Goal: Task Accomplishment & Management: Manage account settings

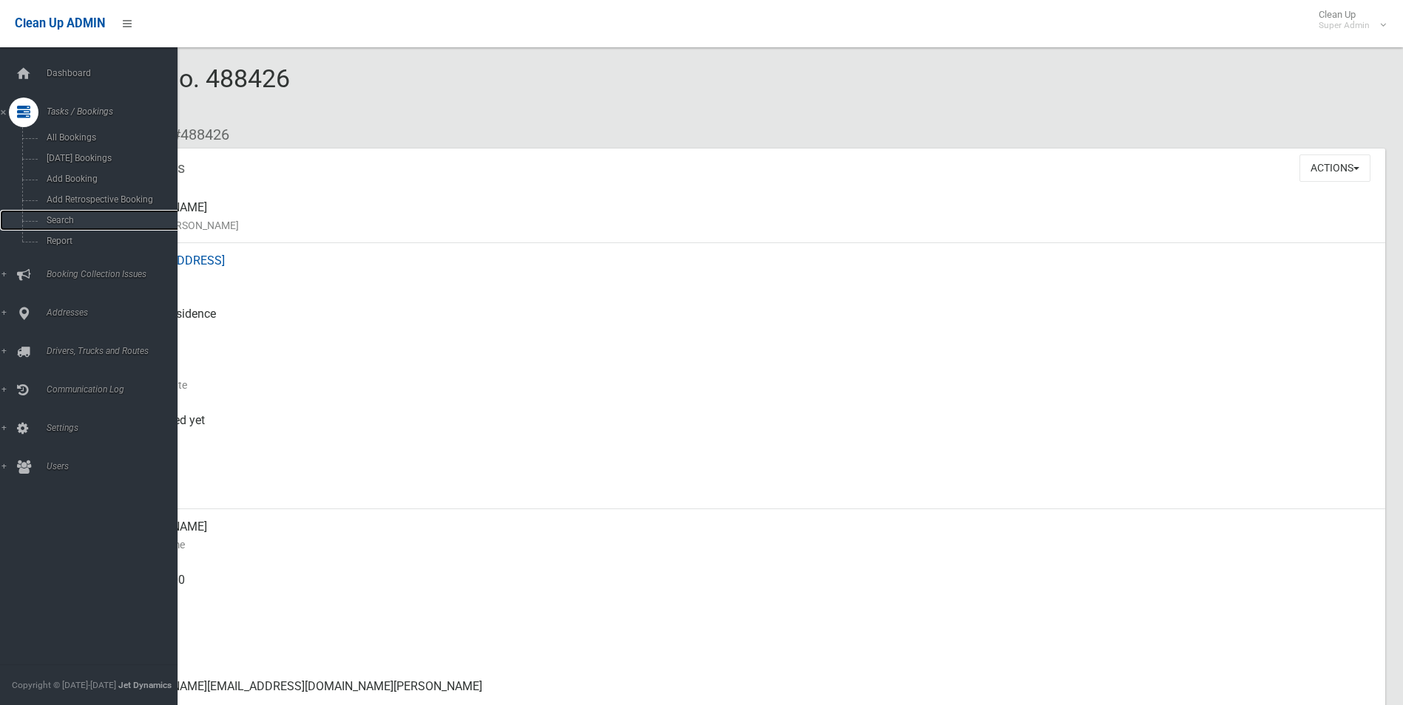
drag, startPoint x: 62, startPoint y: 223, endPoint x: 319, endPoint y: 258, distance: 259.7
click at [63, 223] on span "Search" at bounding box center [109, 220] width 134 height 10
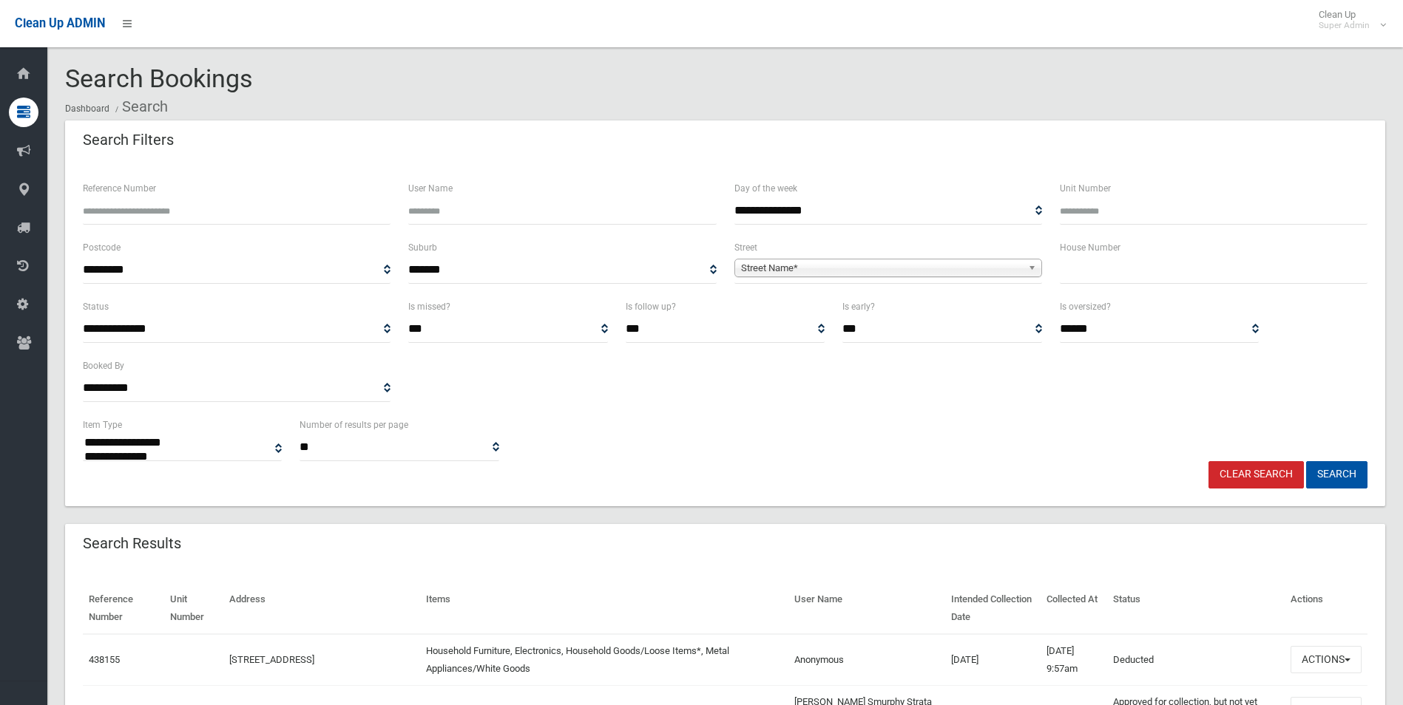
select select
click at [251, 212] on input "Reference Number" at bounding box center [237, 210] width 308 height 27
type input "******"
click at [1306, 461] on button "Search" at bounding box center [1336, 474] width 61 height 27
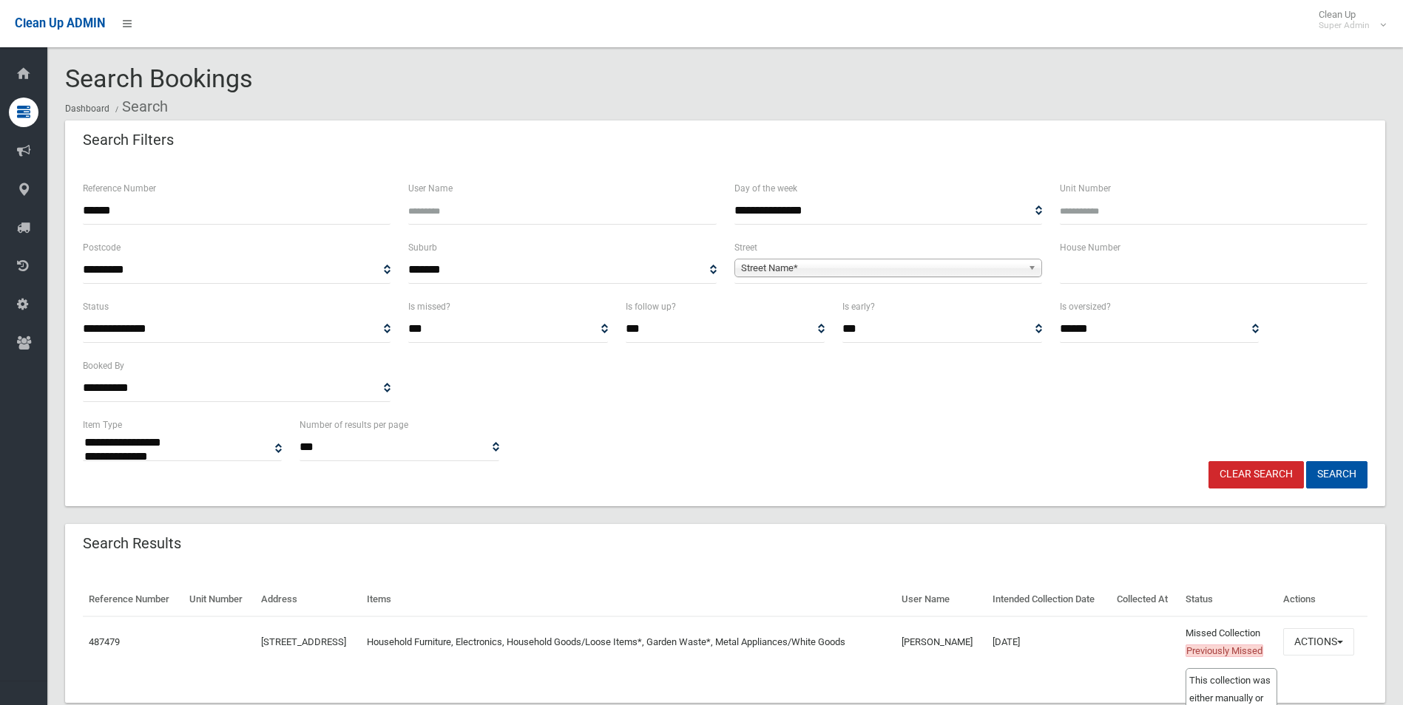
select select
click at [1303, 640] on button "Actions" at bounding box center [1318, 641] width 71 height 27
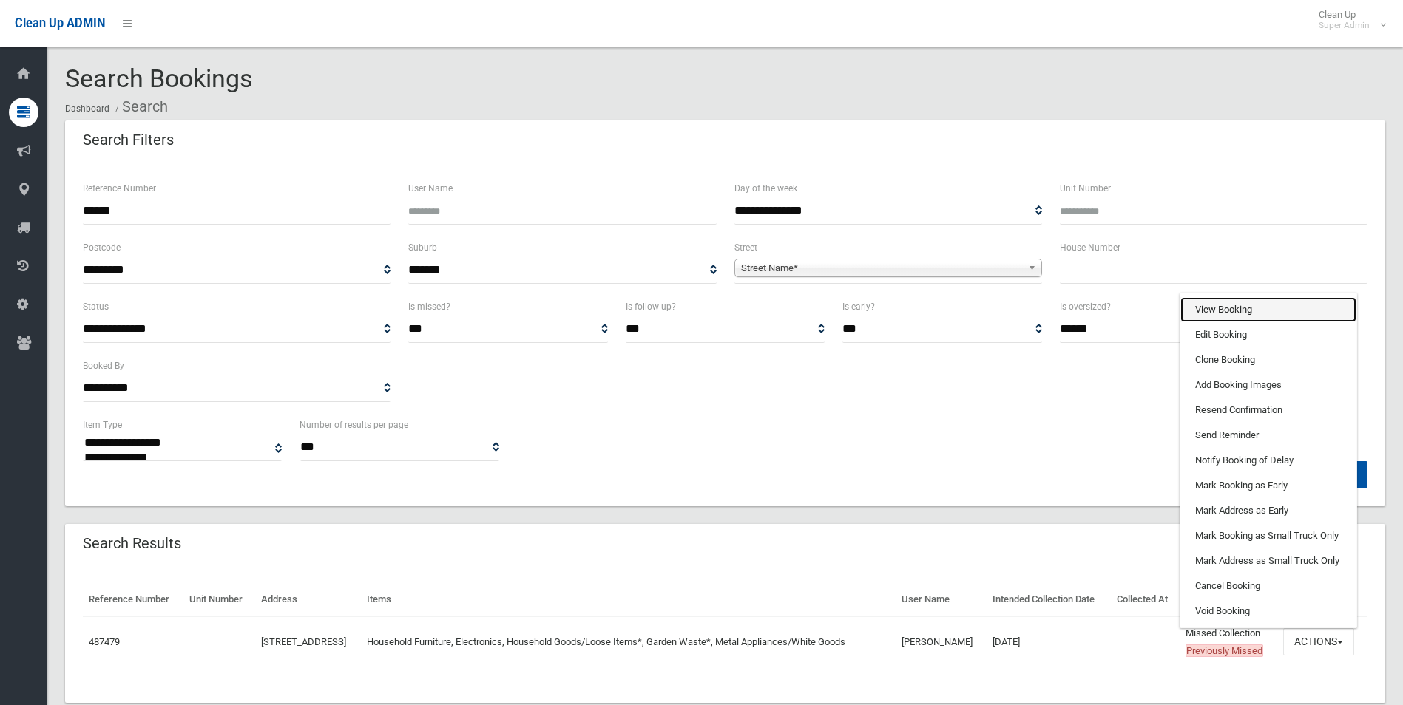
click at [1234, 308] on link "View Booking" at bounding box center [1268, 309] width 176 height 25
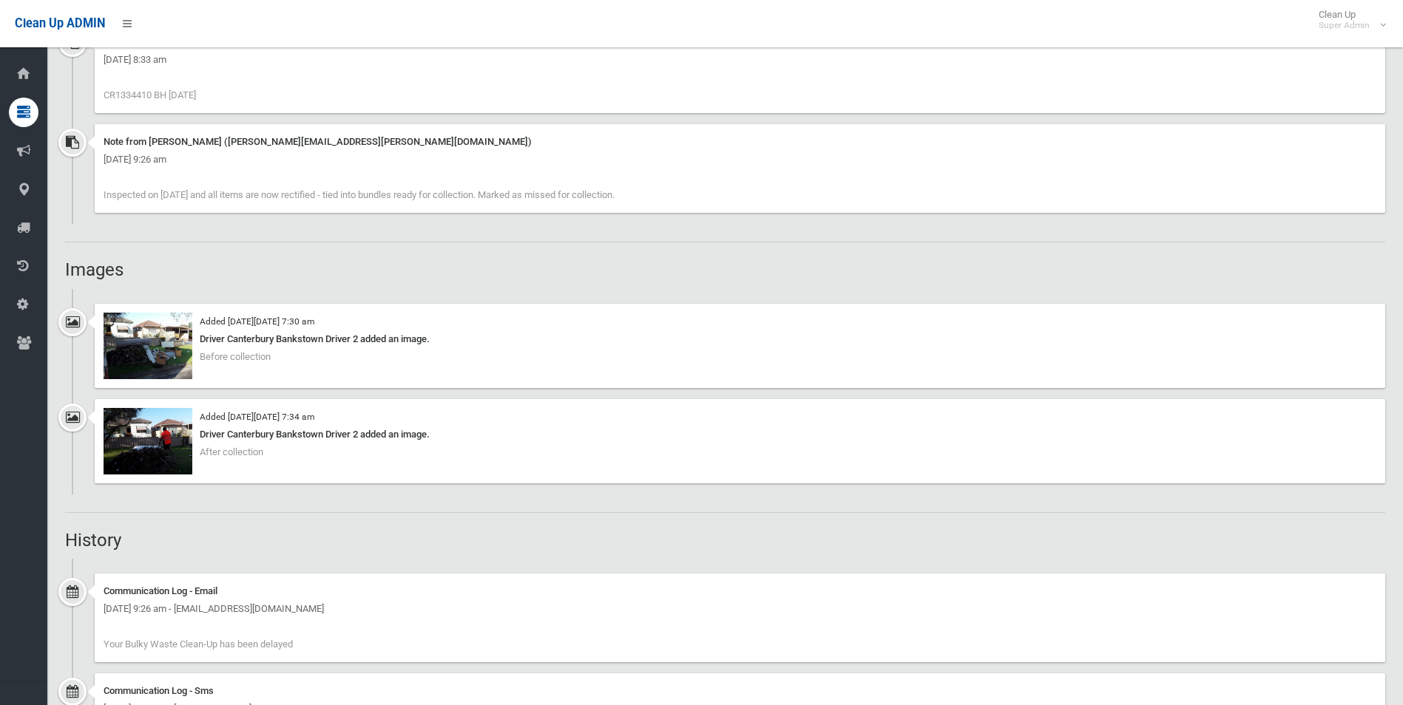
scroll to position [1062, 0]
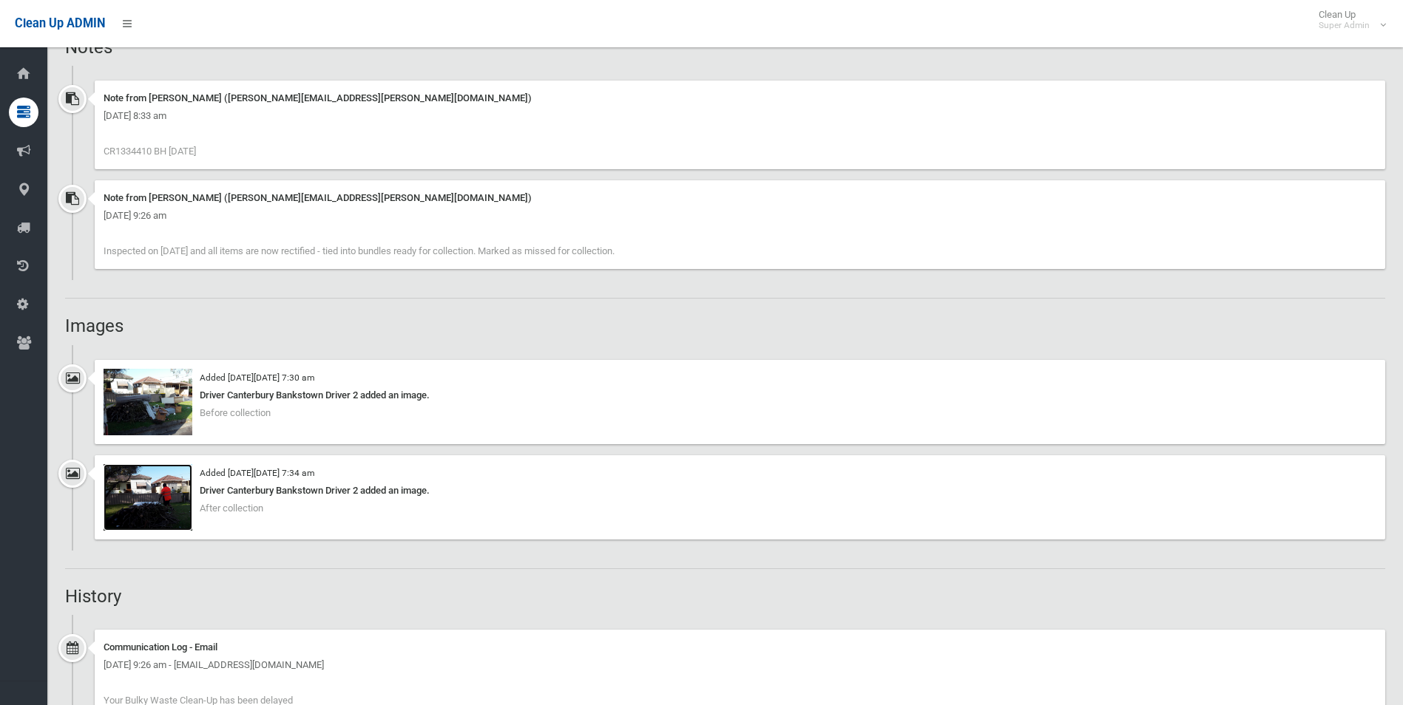
click at [173, 510] on img at bounding box center [148, 497] width 89 height 67
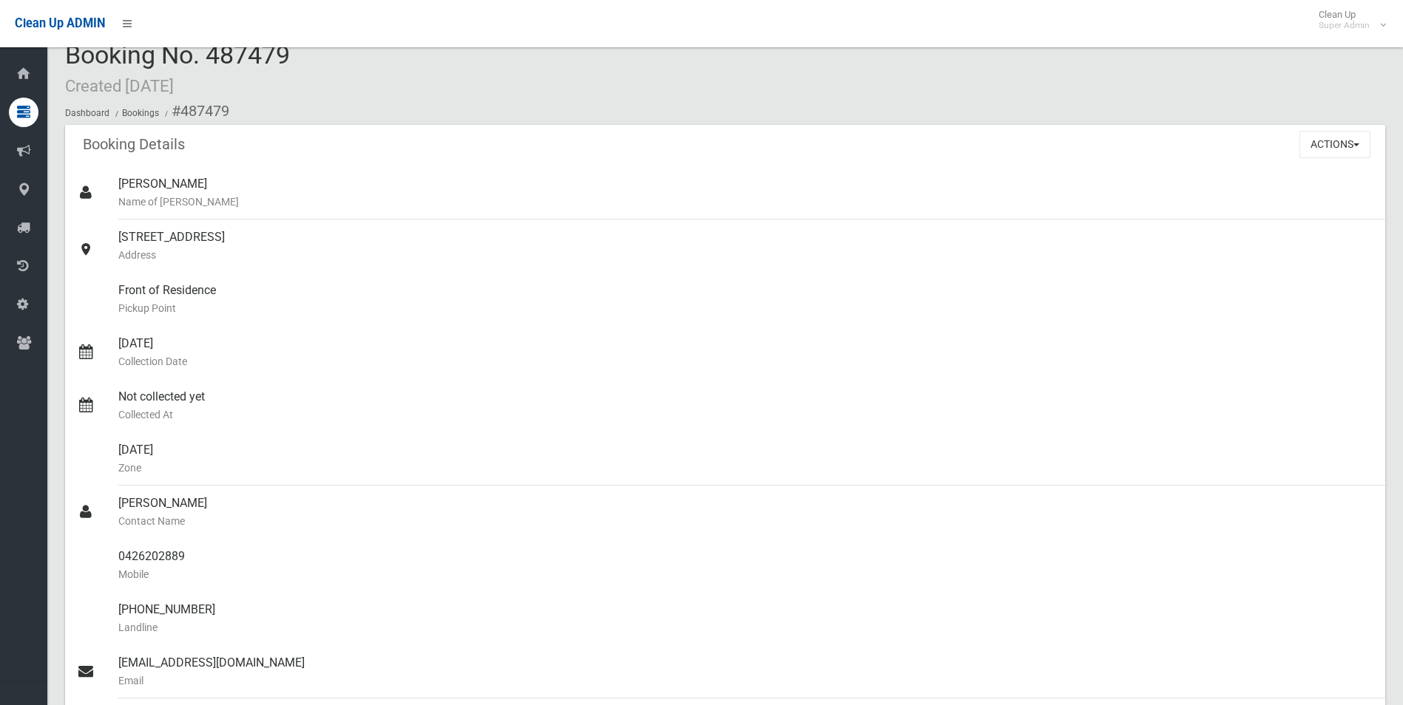
scroll to position [0, 0]
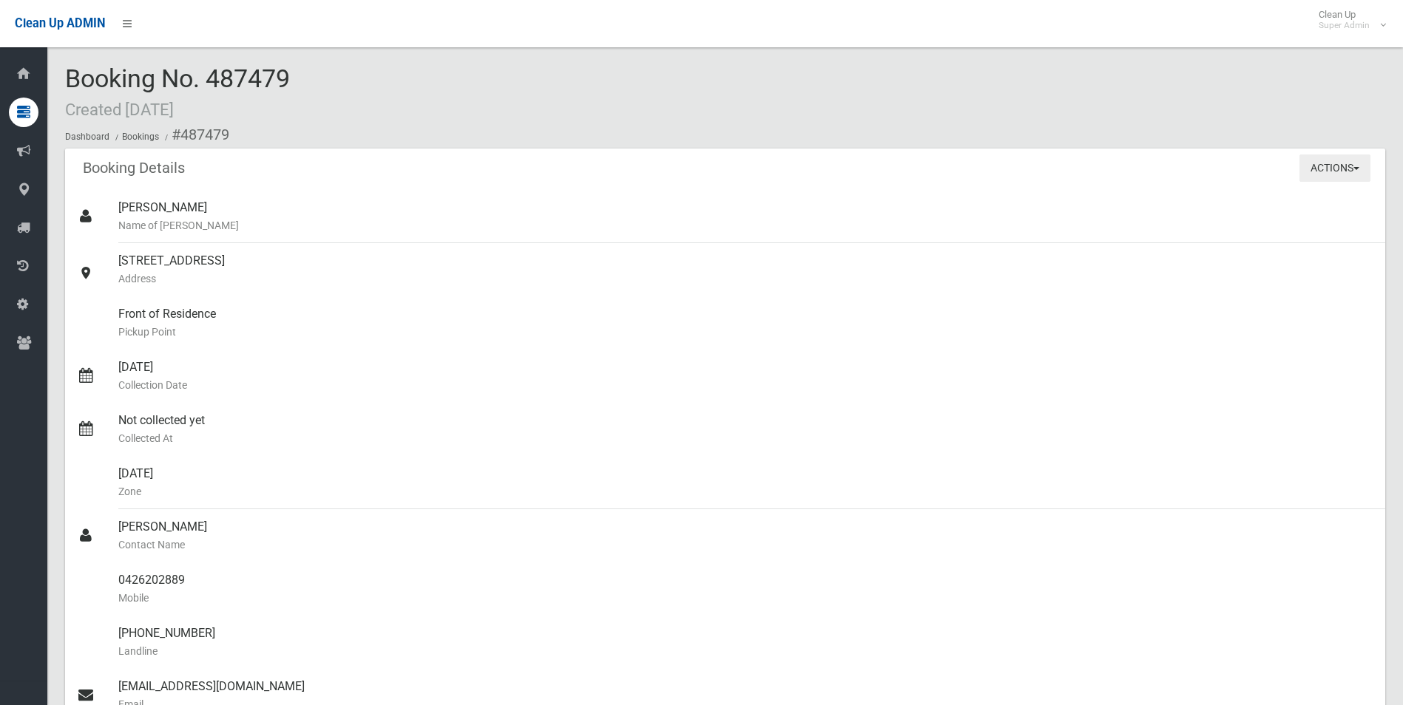
click at [1325, 170] on button "Actions" at bounding box center [1334, 168] width 71 height 27
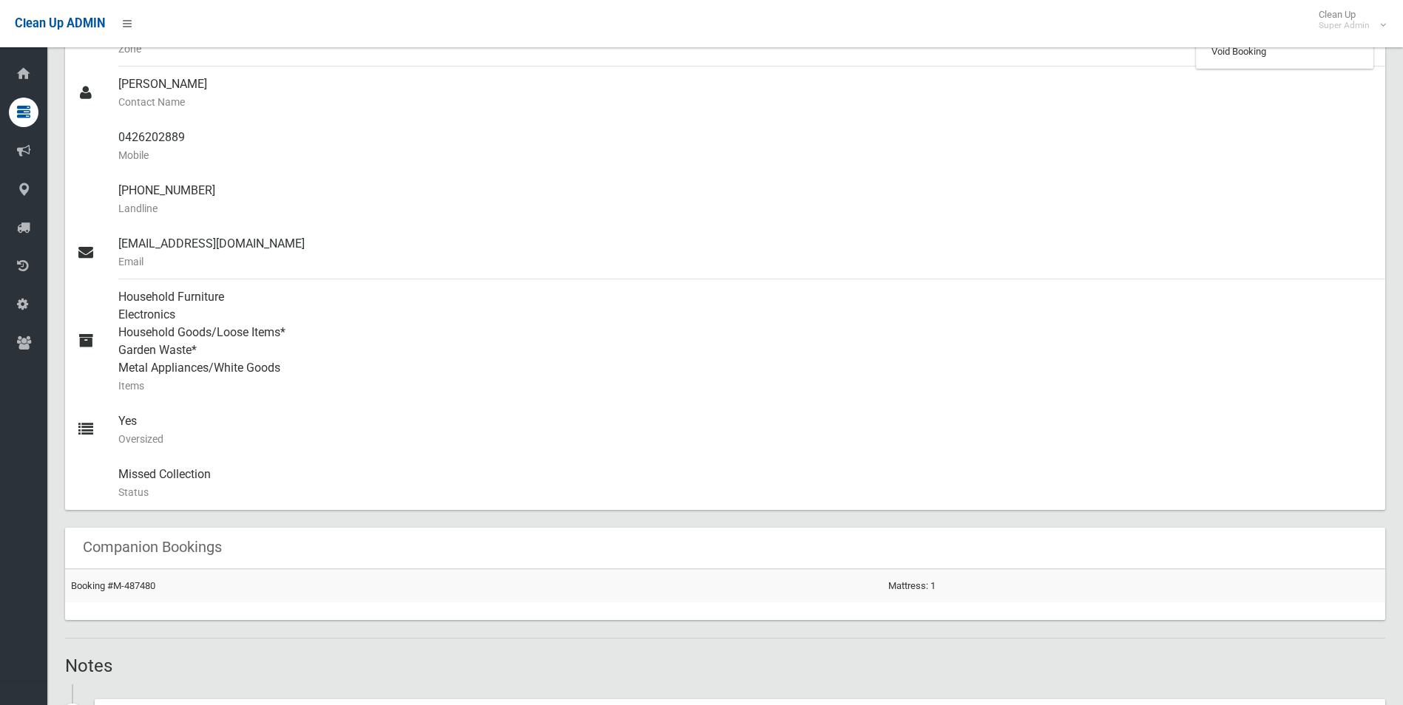
scroll to position [444, 0]
